Goal: Transaction & Acquisition: Download file/media

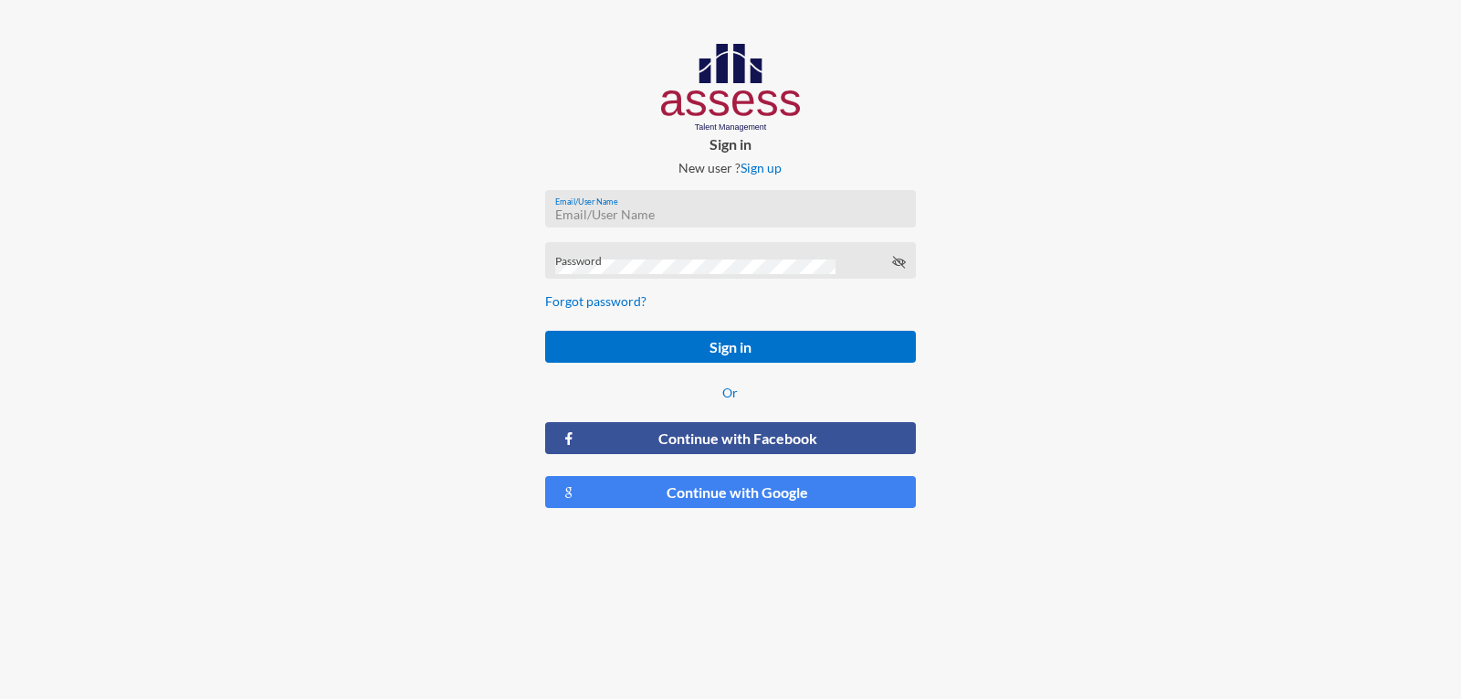
click at [664, 216] on input "Email/User Name" at bounding box center [730, 214] width 351 height 15
type input "a1234"
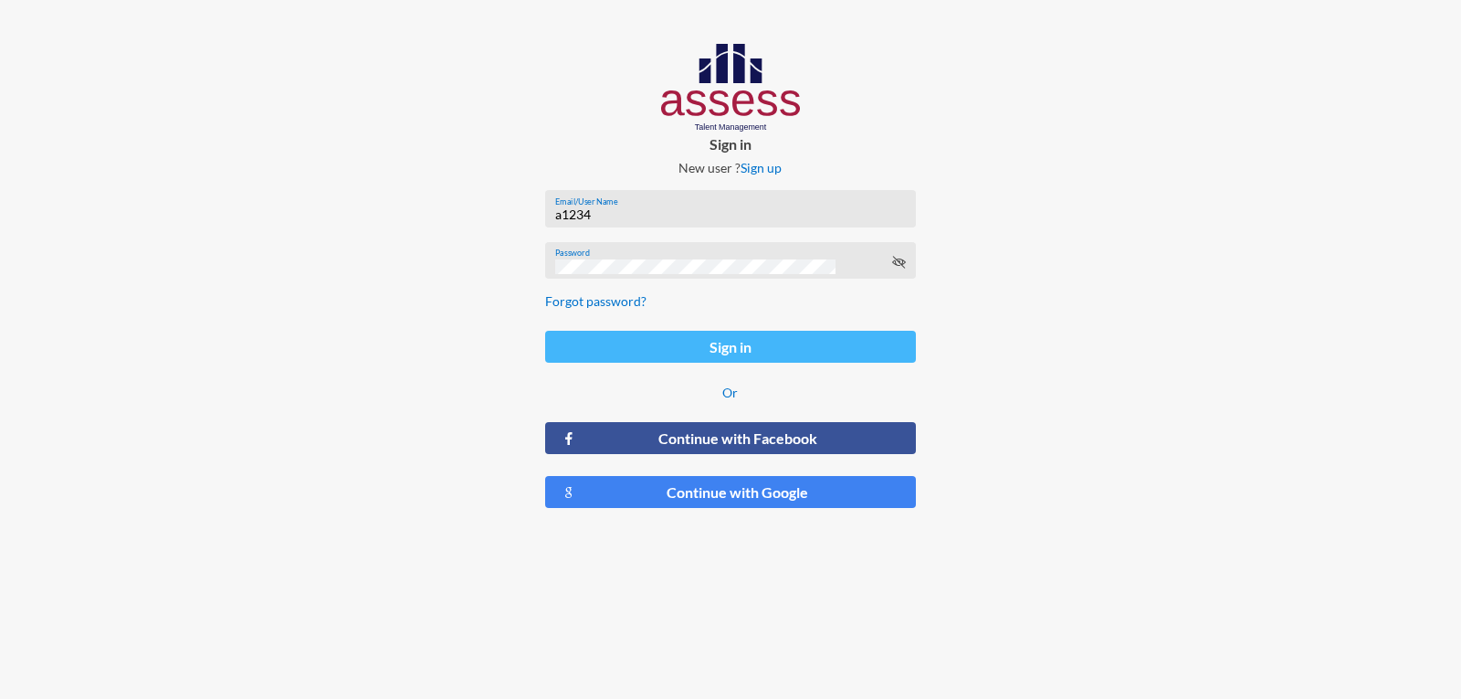
click at [545, 331] on button "Sign in" at bounding box center [730, 347] width 370 height 32
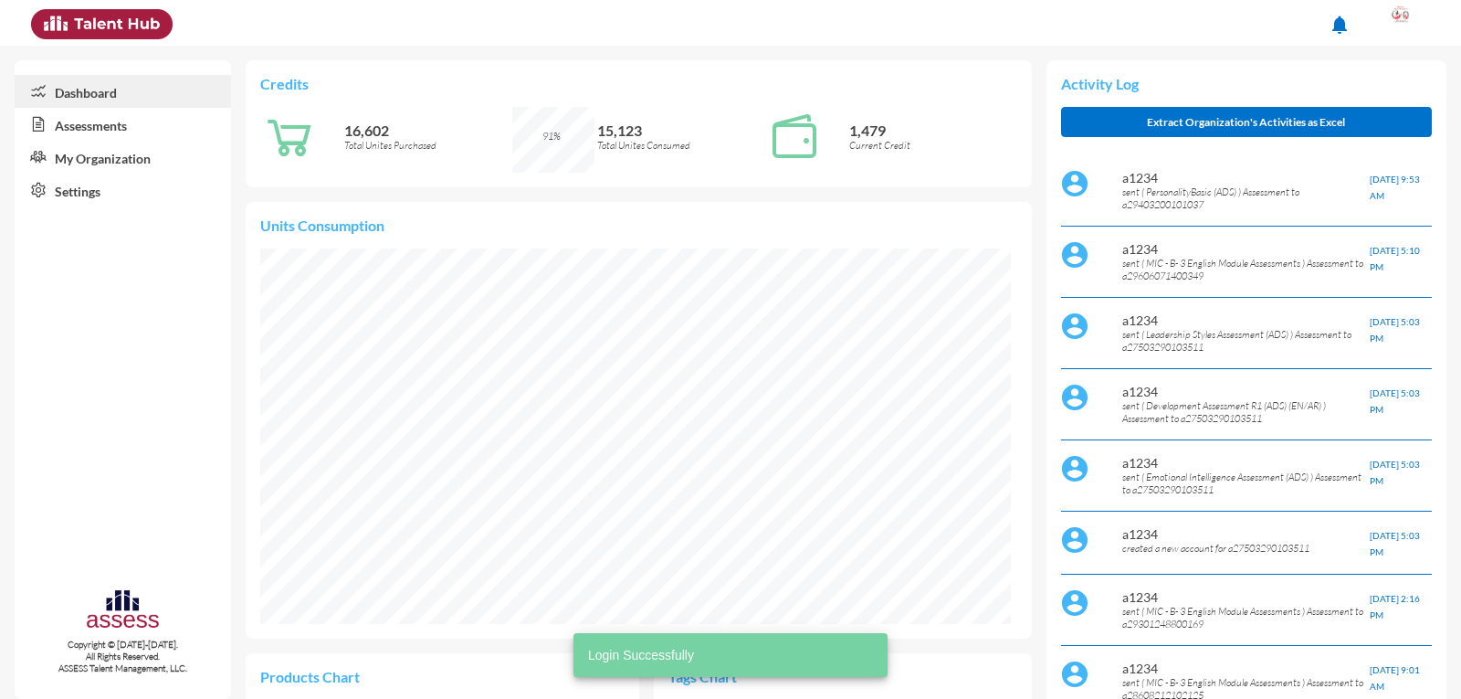
scroll to position [173, 346]
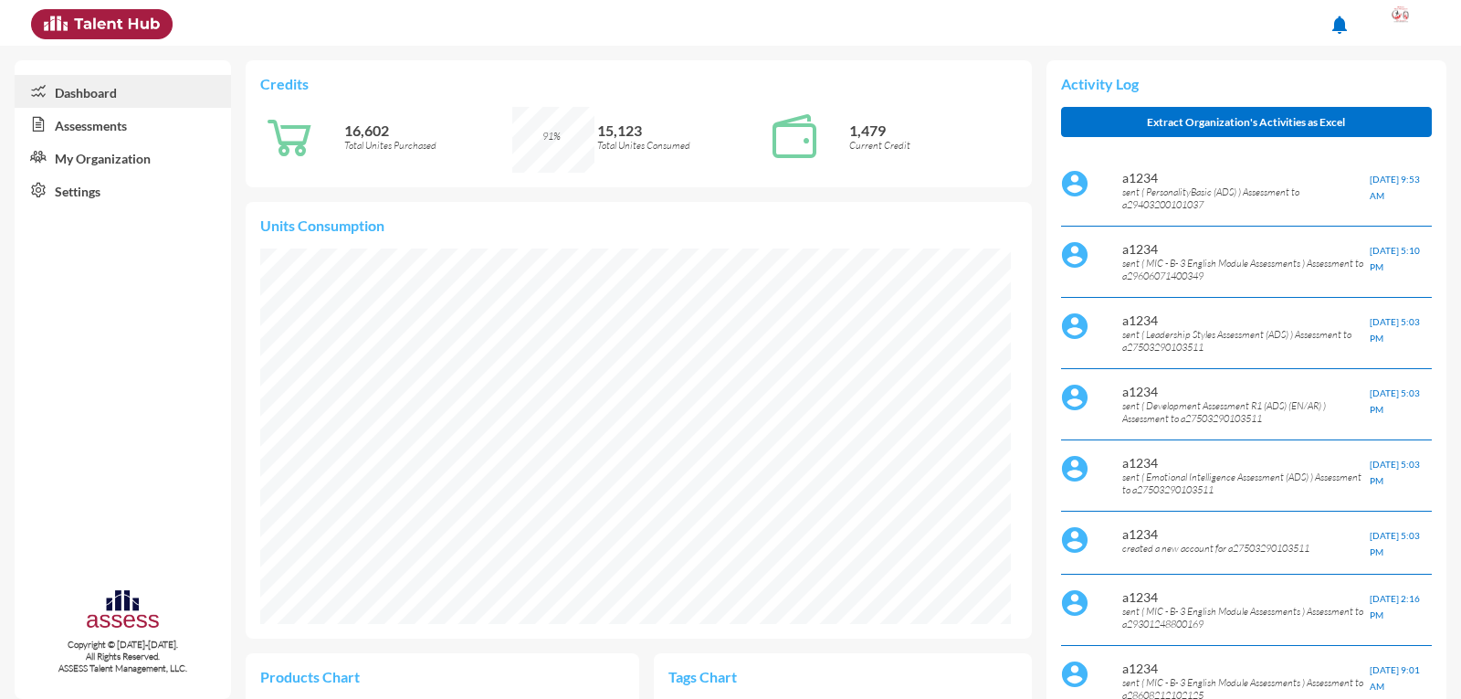
click at [121, 138] on link "Assessments" at bounding box center [123, 124] width 216 height 33
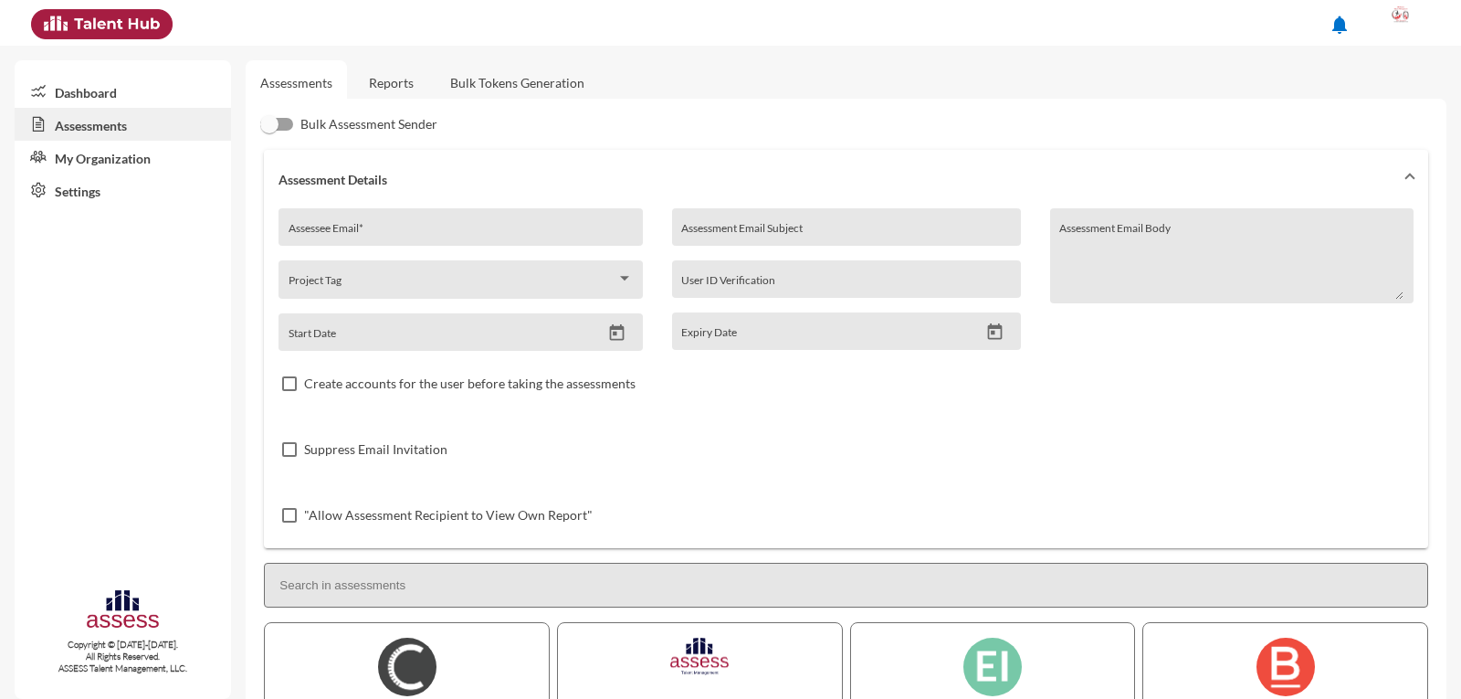
click at [422, 84] on link "Reports" at bounding box center [391, 82] width 74 height 45
click at [409, 81] on link "Reports" at bounding box center [391, 82] width 74 height 45
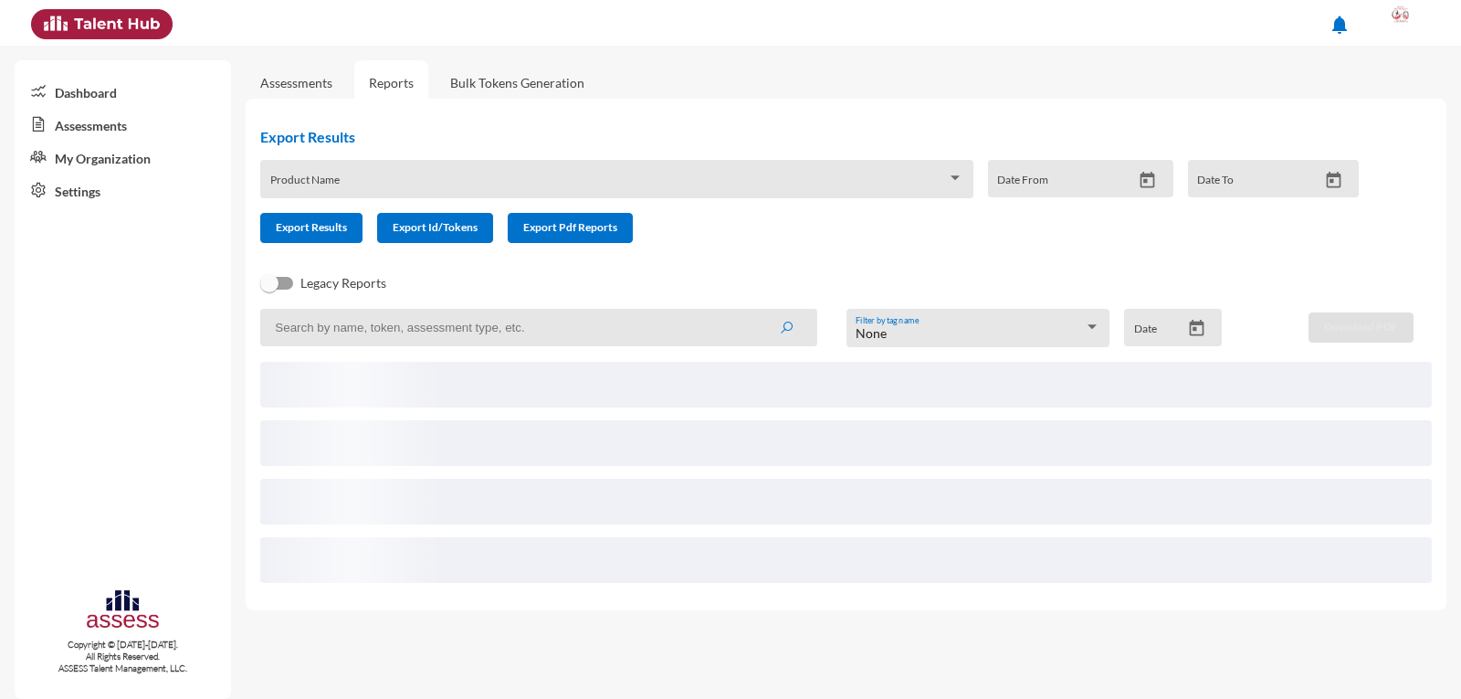
click at [403, 335] on input at bounding box center [538, 327] width 556 height 37
click at [370, 335] on input at bounding box center [538, 327] width 556 height 37
paste input "a27503290103511"
type input "a27503290103511"
click at [757, 310] on button "submit" at bounding box center [786, 326] width 58 height 33
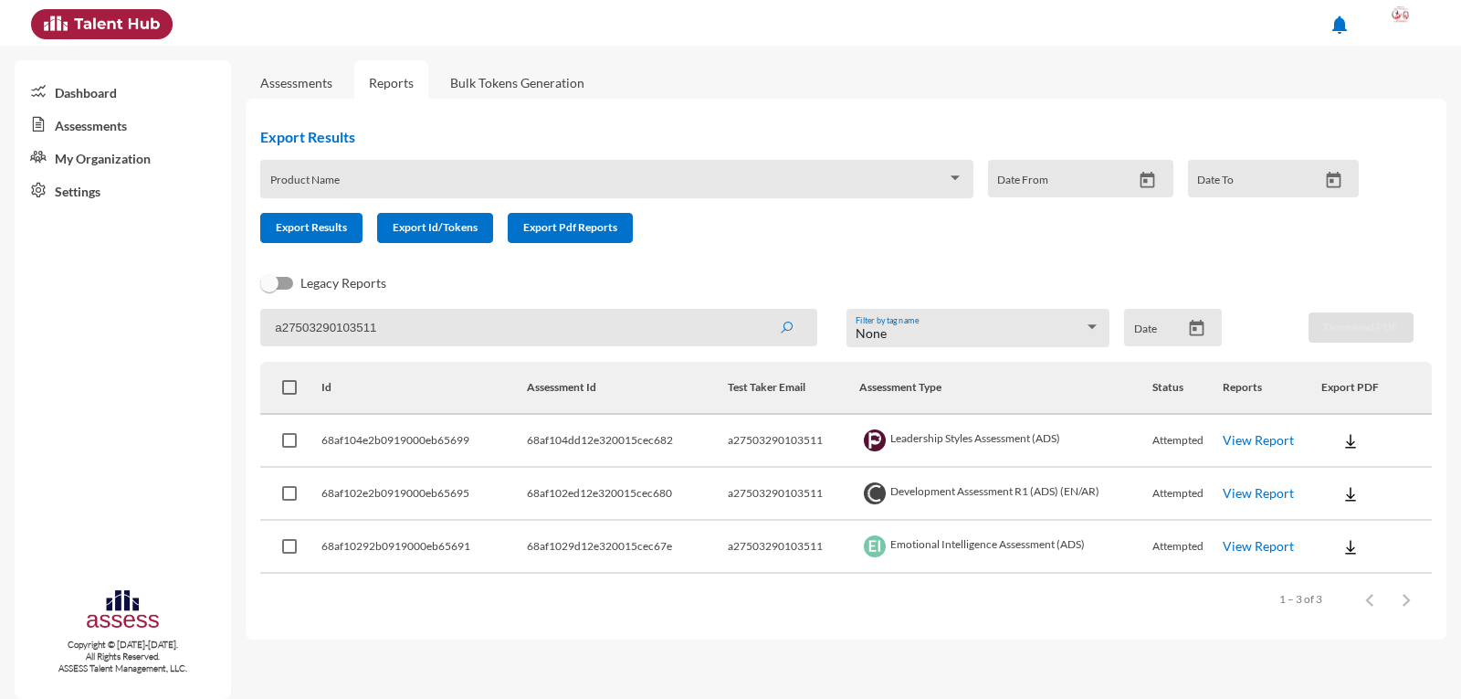
click at [1351, 498] on img at bounding box center [1350, 494] width 18 height 18
click at [1372, 560] on button "OCM / AR" at bounding box center [1390, 561] width 141 height 35
click at [1357, 492] on img at bounding box center [1350, 494] width 18 height 18
click at [1368, 636] on button "Personality / [GEOGRAPHIC_DATA]" at bounding box center [1390, 631] width 141 height 35
